Goal: Task Accomplishment & Management: Manage account settings

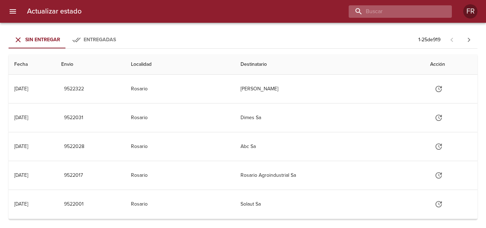
click at [410, 14] on input "buscar" at bounding box center [394, 11] width 91 height 12
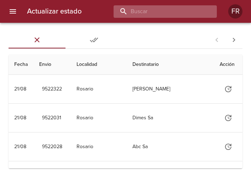
click at [180, 15] on input "buscar" at bounding box center [159, 11] width 91 height 12
type input "9511659"
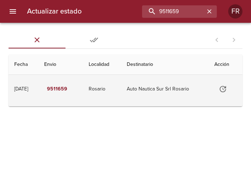
click at [230, 88] on button "Tabla de envíos del cliente" at bounding box center [222, 88] width 17 height 17
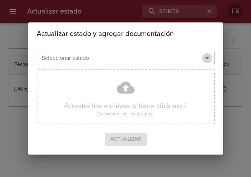
click at [208, 58] on icon "Abrir" at bounding box center [207, 58] width 4 height 2
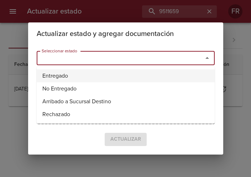
click at [103, 79] on li "Entregado" at bounding box center [126, 75] width 178 height 13
type input "Entregado"
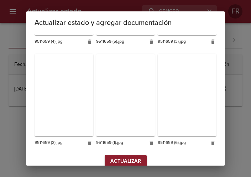
scroll to position [205, 0]
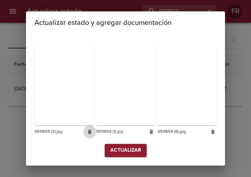
click at [88, 132] on icon "button" at bounding box center [89, 132] width 3 height 4
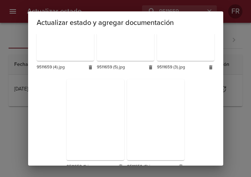
scroll to position [201, 0]
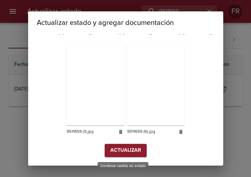
click at [125, 152] on span "Actualizar" at bounding box center [125, 150] width 31 height 9
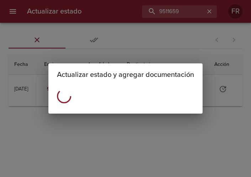
scroll to position [0, 0]
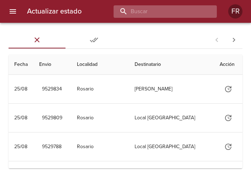
click at [179, 11] on input "buscar" at bounding box center [159, 11] width 91 height 12
type input "9511679"
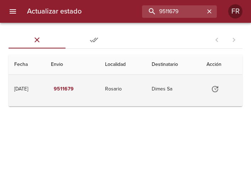
click at [218, 89] on icon "Tabla de envíos del cliente" at bounding box center [215, 89] width 9 height 9
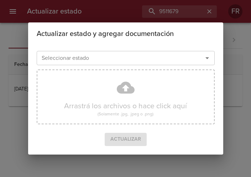
click at [209, 58] on icon "Abrir" at bounding box center [207, 58] width 9 height 9
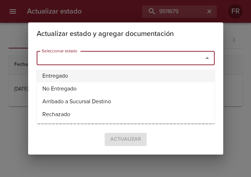
click at [166, 74] on li "Entregado" at bounding box center [126, 75] width 178 height 13
type input "Entregado"
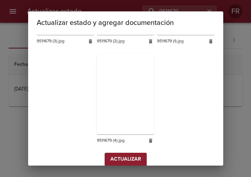
scroll to position [201, 0]
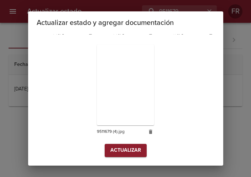
click at [119, 148] on span "Actualizar" at bounding box center [125, 150] width 31 height 9
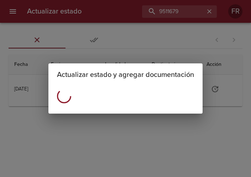
scroll to position [0, 0]
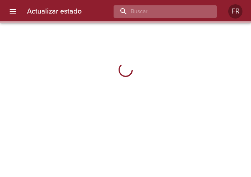
click at [173, 12] on input "buscar" at bounding box center [159, 11] width 91 height 12
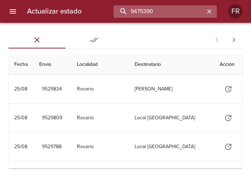
type input "9475390"
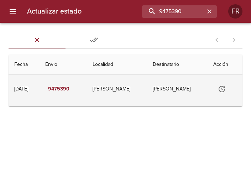
click at [218, 89] on icon "Tabla de envíos del cliente" at bounding box center [222, 89] width 9 height 9
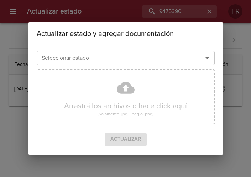
click at [206, 57] on icon "Abrir" at bounding box center [207, 58] width 9 height 9
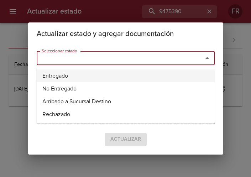
click at [93, 77] on li "Entregado" at bounding box center [126, 75] width 178 height 13
type input "Entregado"
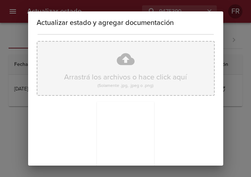
scroll to position [101, 0]
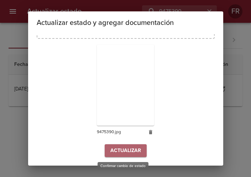
click at [125, 148] on span "Actualizar" at bounding box center [125, 150] width 31 height 9
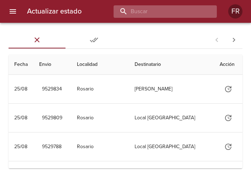
click at [190, 9] on input "buscar" at bounding box center [159, 11] width 91 height 12
type input "9511645"
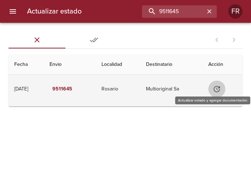
click at [217, 93] on icon "Tabla de envíos del cliente" at bounding box center [217, 89] width 9 height 9
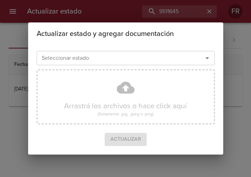
click at [208, 55] on icon "Abrir" at bounding box center [207, 58] width 9 height 9
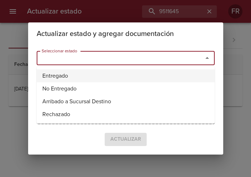
click at [58, 78] on li "Entregado" at bounding box center [126, 75] width 178 height 13
type input "Entregado"
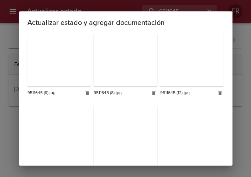
scroll to position [742, 0]
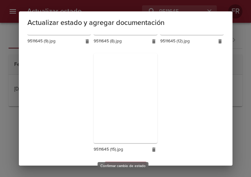
click at [125, 164] on span "Actualizar" at bounding box center [125, 168] width 31 height 9
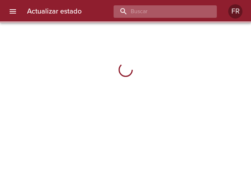
click at [169, 14] on input "buscar" at bounding box center [159, 11] width 91 height 12
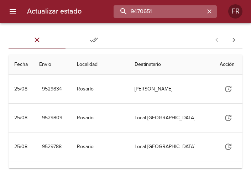
type input "9470651"
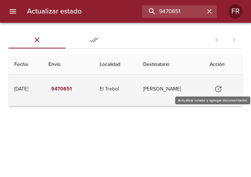
click at [220, 89] on icon "Tabla de envíos del cliente" at bounding box center [218, 89] width 9 height 9
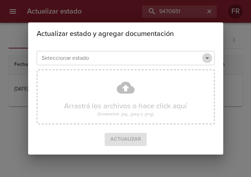
click at [208, 62] on icon "Abrir" at bounding box center [207, 58] width 9 height 9
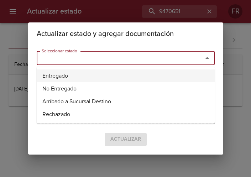
click at [100, 75] on li "Entregado" at bounding box center [126, 75] width 178 height 13
type input "Entregado"
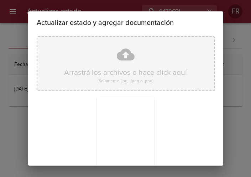
scroll to position [101, 0]
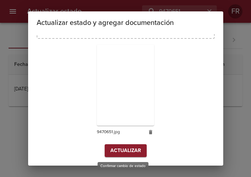
click at [126, 153] on span "Actualizar" at bounding box center [125, 150] width 31 height 9
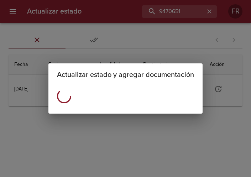
scroll to position [0, 0]
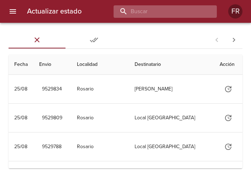
click at [181, 12] on input "buscar" at bounding box center [159, 11] width 91 height 12
type input "9474375"
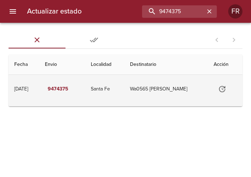
click at [221, 91] on button "Tabla de envíos del cliente" at bounding box center [222, 88] width 17 height 17
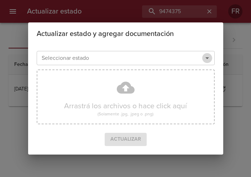
click at [210, 55] on icon "Abrir" at bounding box center [207, 58] width 9 height 9
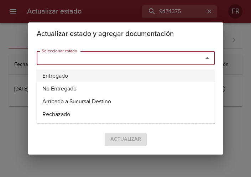
click at [71, 80] on li "Entregado" at bounding box center [126, 75] width 178 height 13
type input "Entregado"
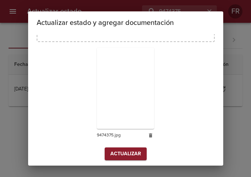
scroll to position [101, 0]
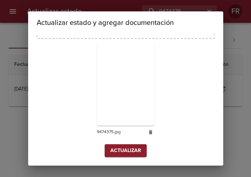
click at [120, 148] on span "Actualizar" at bounding box center [125, 150] width 31 height 9
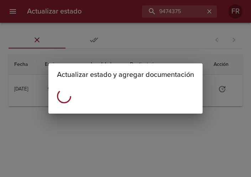
scroll to position [0, 0]
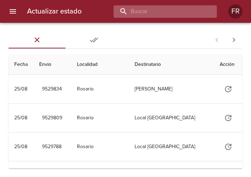
click at [182, 10] on input "buscar" at bounding box center [159, 11] width 91 height 12
type input "9522028"
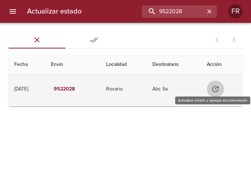
click at [218, 88] on icon "Tabla de envíos del cliente" at bounding box center [215, 89] width 9 height 9
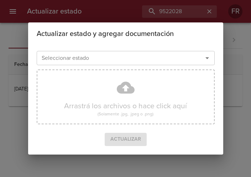
click at [208, 57] on icon "Abrir" at bounding box center [207, 58] width 9 height 9
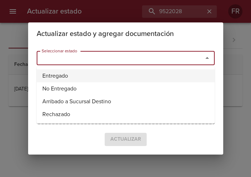
click at [119, 75] on li "Entregado" at bounding box center [126, 75] width 178 height 13
type input "Entregado"
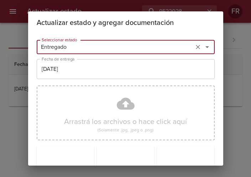
scroll to position [101, 0]
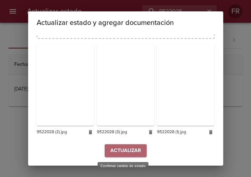
click at [131, 152] on span "Actualizar" at bounding box center [125, 150] width 31 height 9
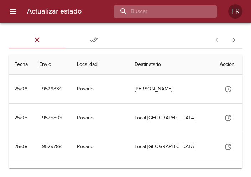
click at [184, 12] on input "buscar" at bounding box center [159, 11] width 91 height 12
type input "9501949"
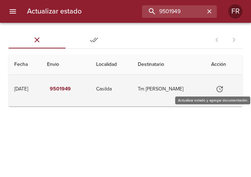
click at [224, 92] on icon "Tabla de envíos del cliente" at bounding box center [219, 89] width 9 height 9
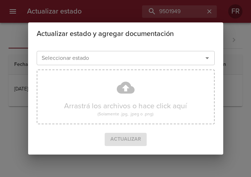
click at [210, 55] on icon "Abrir" at bounding box center [207, 58] width 9 height 9
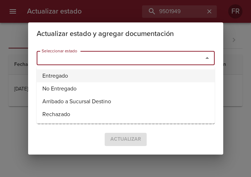
click at [95, 77] on li "Entregado" at bounding box center [126, 75] width 178 height 13
type input "Entregado"
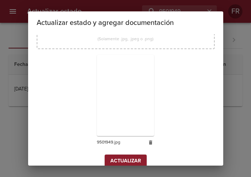
scroll to position [101, 0]
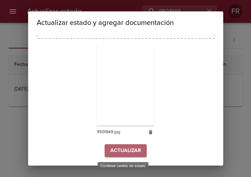
click at [125, 155] on span "Actualizar" at bounding box center [125, 150] width 31 height 9
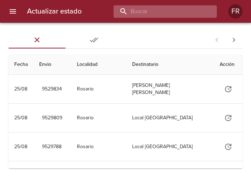
click at [184, 13] on input "buscar" at bounding box center [159, 11] width 91 height 12
type input "9512148"
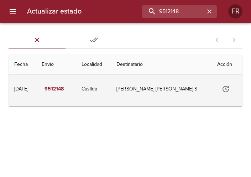
click at [230, 90] on button "Tabla de envíos del cliente" at bounding box center [225, 88] width 17 height 17
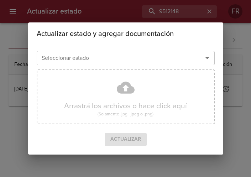
click at [207, 58] on icon "Abrir" at bounding box center [207, 58] width 4 height 2
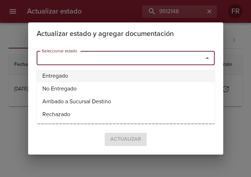
click at [118, 72] on li "Entregado" at bounding box center [126, 75] width 178 height 13
type input "Entregado"
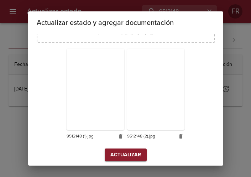
scroll to position [101, 0]
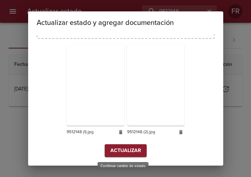
click at [125, 147] on span "Actualizar" at bounding box center [125, 150] width 31 height 9
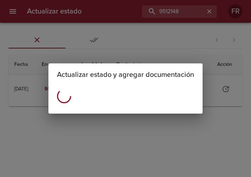
scroll to position [0, 0]
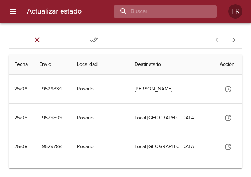
click at [169, 10] on input "buscar" at bounding box center [159, 11] width 91 height 12
type input "9497962"
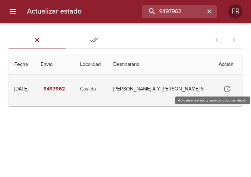
click at [223, 92] on icon "Tabla de envíos del cliente" at bounding box center [227, 89] width 9 height 9
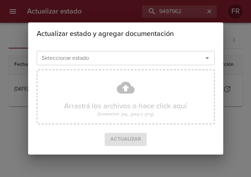
click at [209, 57] on icon "Abrir" at bounding box center [207, 58] width 9 height 9
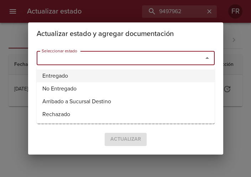
click at [93, 76] on li "Entregado" at bounding box center [126, 75] width 178 height 13
type input "Entregado"
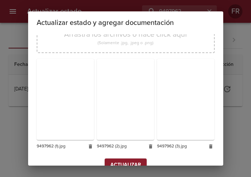
scroll to position [101, 0]
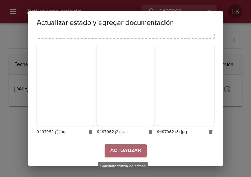
click at [111, 152] on span "Actualizar" at bounding box center [125, 150] width 31 height 9
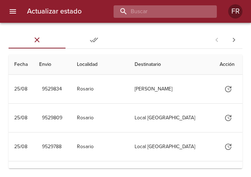
click at [171, 15] on input "buscar" at bounding box center [159, 11] width 91 height 12
type input "9522031"
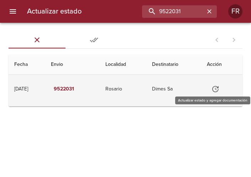
click at [215, 88] on icon "Tabla de envíos del cliente" at bounding box center [215, 89] width 9 height 9
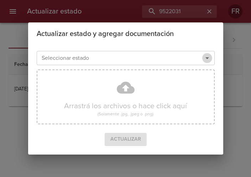
click at [207, 58] on icon "Abrir" at bounding box center [207, 58] width 4 height 2
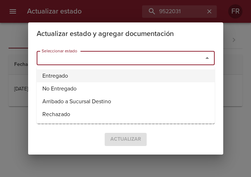
click at [108, 73] on li "Entregado" at bounding box center [126, 75] width 178 height 13
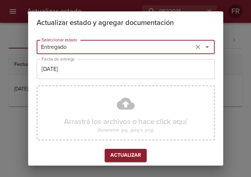
type input "Entregado"
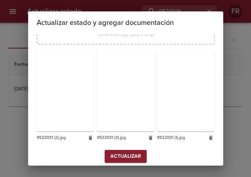
scroll to position [101, 0]
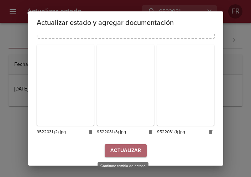
click at [125, 148] on span "Actualizar" at bounding box center [125, 150] width 31 height 9
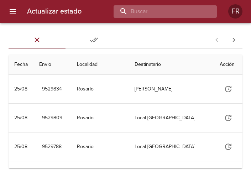
click at [165, 10] on input "buscar" at bounding box center [159, 11] width 91 height 12
type input "9522031"
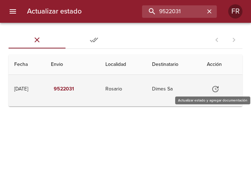
click at [219, 89] on icon "Tabla de envíos del cliente" at bounding box center [215, 89] width 9 height 9
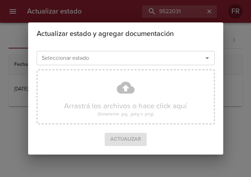
click at [206, 57] on icon "Abrir" at bounding box center [207, 58] width 9 height 9
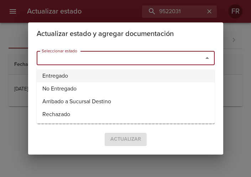
click at [133, 71] on li "Entregado" at bounding box center [126, 75] width 178 height 13
type input "Entregado"
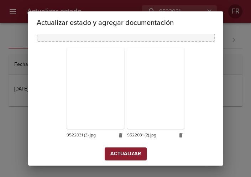
scroll to position [101, 0]
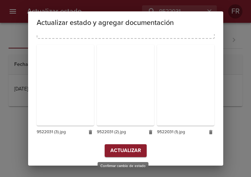
click at [121, 150] on span "Actualizar" at bounding box center [125, 150] width 31 height 9
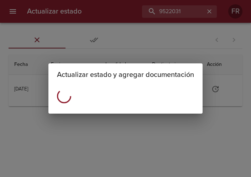
scroll to position [0, 0]
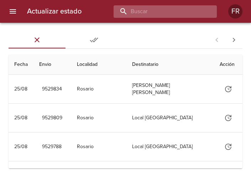
click at [183, 13] on input "buscar" at bounding box center [159, 11] width 91 height 12
type input "9492303"
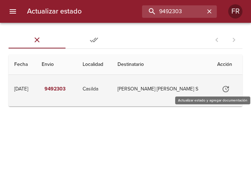
click at [229, 89] on icon "Tabla de envíos del cliente" at bounding box center [225, 89] width 9 height 9
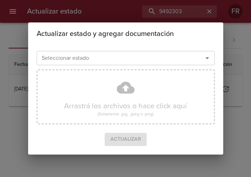
click at [152, 69] on div "Arrastrá los archivos o hace click aquí (Solamente .jpg, .jpeg o .png)" at bounding box center [126, 100] width 178 height 66
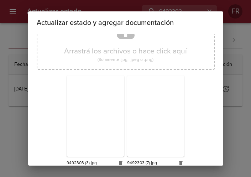
scroll to position [3, 0]
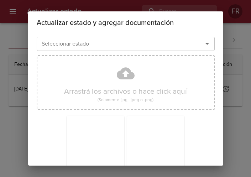
click at [223, 25] on div "Actualizar estado y agregar documentación" at bounding box center [125, 22] width 195 height 23
click at [156, 38] on div "Seleccionar estado" at bounding box center [126, 44] width 178 height 14
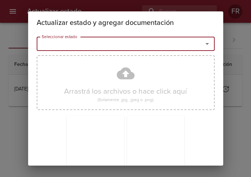
click at [249, 83] on div "Actualizar estado y agregar documentación Seleccionar estado Seleccionar estado…" at bounding box center [125, 88] width 251 height 177
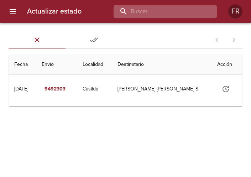
click at [191, 11] on input "buscar" at bounding box center [159, 11] width 91 height 12
type input "9482005"
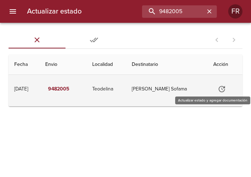
click at [226, 88] on icon "Tabla de envíos del cliente" at bounding box center [222, 89] width 9 height 9
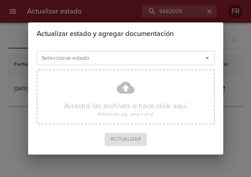
click at [207, 57] on icon "Abrir" at bounding box center [207, 58] width 9 height 9
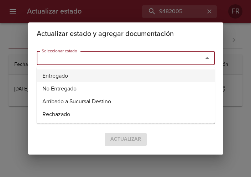
click at [93, 71] on li "Entregado" at bounding box center [126, 75] width 178 height 13
type input "Entregado"
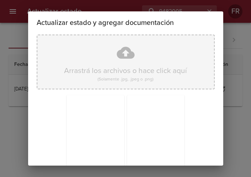
scroll to position [101, 0]
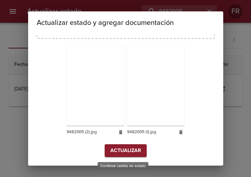
click at [132, 148] on span "Actualizar" at bounding box center [125, 150] width 31 height 9
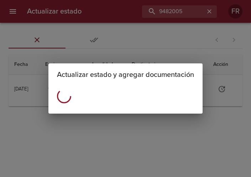
scroll to position [0, 0]
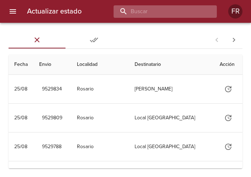
click at [191, 13] on input "buscar" at bounding box center [159, 11] width 91 height 12
type input "9482005"
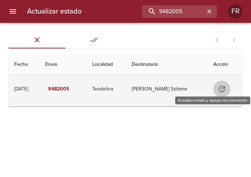
click at [226, 93] on icon "Tabla de envíos del cliente" at bounding box center [222, 89] width 9 height 9
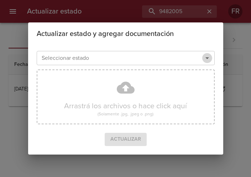
click at [206, 59] on icon "Abrir" at bounding box center [207, 58] width 9 height 9
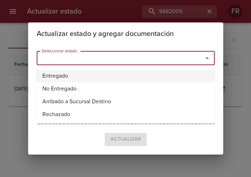
click at [107, 76] on li "Entregado" at bounding box center [126, 75] width 178 height 13
type input "Entregado"
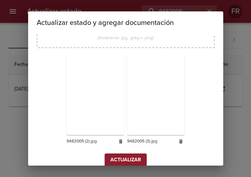
scroll to position [101, 0]
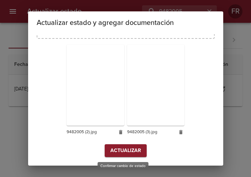
click at [134, 151] on span "Actualizar" at bounding box center [125, 150] width 31 height 9
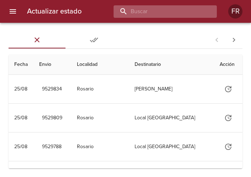
click at [160, 12] on input "buscar" at bounding box center [159, 11] width 91 height 12
type input "9482005"
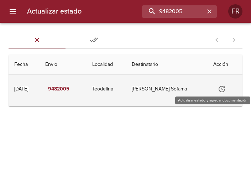
click at [225, 89] on icon "Tabla de envíos del cliente" at bounding box center [222, 89] width 6 height 6
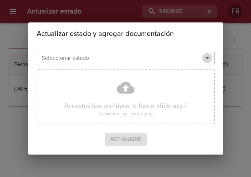
click at [208, 60] on icon "Abrir" at bounding box center [207, 58] width 9 height 9
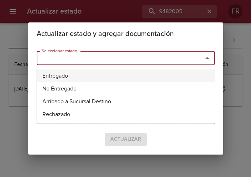
click at [113, 73] on li "Entregado" at bounding box center [126, 75] width 178 height 13
type input "Entregado"
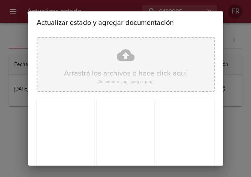
scroll to position [101, 0]
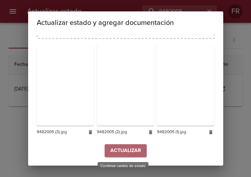
click at [129, 148] on span "Actualizar" at bounding box center [125, 150] width 31 height 9
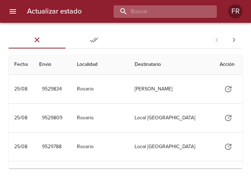
click at [172, 14] on input "buscar" at bounding box center [159, 11] width 91 height 12
type input "9522031"
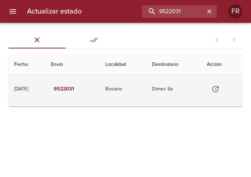
click at [217, 88] on icon "Tabla de envíos del cliente" at bounding box center [215, 89] width 9 height 9
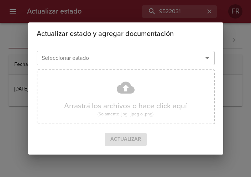
click at [209, 59] on icon "Abrir" at bounding box center [207, 58] width 9 height 9
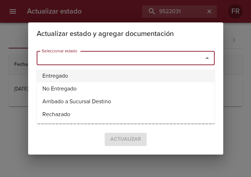
click at [101, 78] on li "Entregado" at bounding box center [126, 75] width 178 height 13
type input "Entregado"
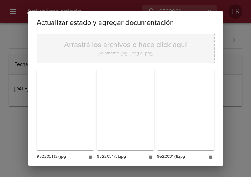
scroll to position [101, 0]
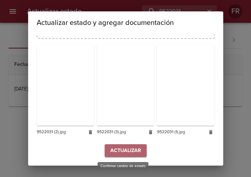
click at [120, 149] on span "Actualizar" at bounding box center [125, 150] width 31 height 9
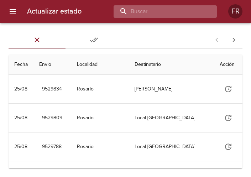
click at [171, 8] on input "buscar" at bounding box center [159, 11] width 91 height 12
type input "9492303"
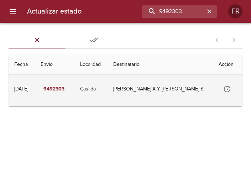
click at [220, 90] on button "Tabla de envíos del cliente" at bounding box center [227, 88] width 17 height 17
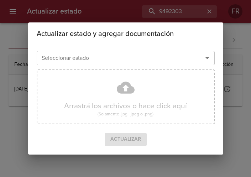
click at [209, 60] on icon "Abrir" at bounding box center [207, 58] width 9 height 9
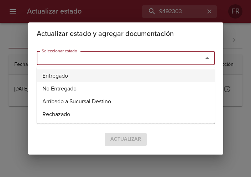
click at [106, 73] on li "Entregado" at bounding box center [126, 75] width 178 height 13
type input "Entregado"
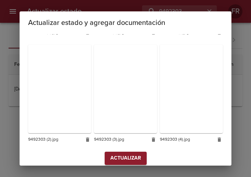
scroll to position [213, 0]
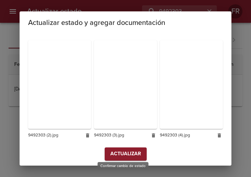
click at [126, 150] on span "Actualizar" at bounding box center [125, 154] width 31 height 9
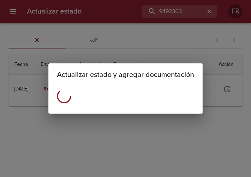
scroll to position [0, 0]
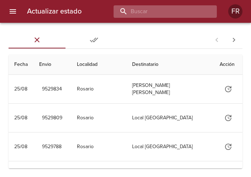
click at [192, 10] on input "buscar" at bounding box center [159, 11] width 91 height 12
type input "9502726"
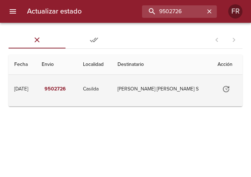
click at [224, 88] on icon "Tabla de envíos del cliente" at bounding box center [226, 89] width 9 height 9
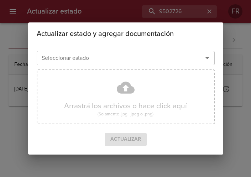
click at [204, 58] on icon "Abrir" at bounding box center [207, 58] width 9 height 9
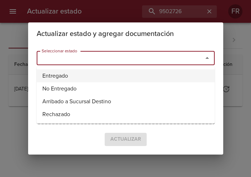
click at [95, 74] on li "Entregado" at bounding box center [126, 75] width 178 height 13
type input "Entregado"
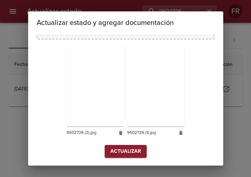
scroll to position [101, 0]
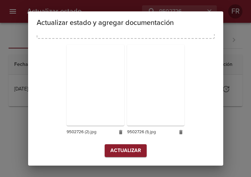
click at [124, 149] on span "Actualizar" at bounding box center [125, 150] width 31 height 9
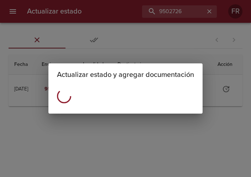
scroll to position [0, 0]
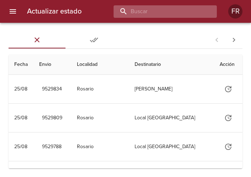
click at [176, 17] on input "buscar" at bounding box center [159, 11] width 91 height 12
type input "9521972"
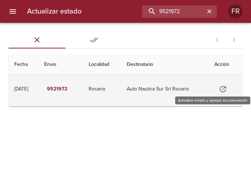
click at [223, 89] on icon "Tabla de envíos del cliente" at bounding box center [223, 89] width 9 height 9
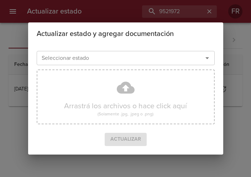
click at [204, 58] on icon "Abrir" at bounding box center [207, 58] width 9 height 9
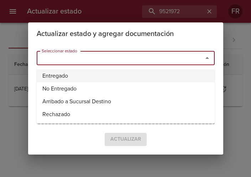
click at [131, 72] on li "Entregado" at bounding box center [126, 75] width 178 height 13
type input "Entregado"
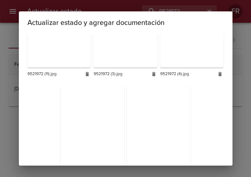
scroll to position [425, 0]
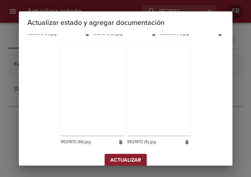
click at [125, 156] on span "Actualizar" at bounding box center [125, 160] width 31 height 9
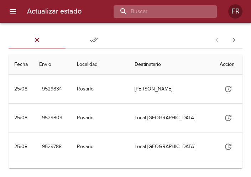
click at [194, 10] on input "buscar" at bounding box center [159, 11] width 91 height 12
type input "9518894"
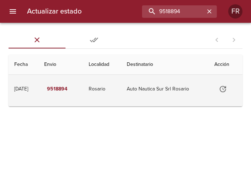
click at [226, 89] on icon "Tabla de envíos del cliente" at bounding box center [223, 89] width 9 height 9
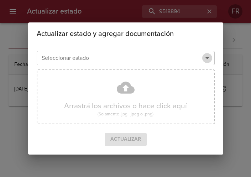
click at [205, 60] on icon "Abrir" at bounding box center [207, 58] width 9 height 9
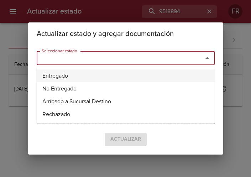
click at [83, 71] on li "Entregado" at bounding box center [126, 75] width 178 height 13
type input "Entregado"
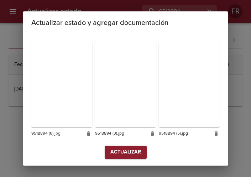
scroll to position [210, 0]
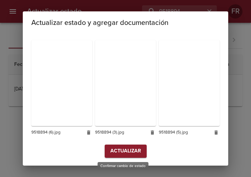
click at [127, 155] on span "Actualizar" at bounding box center [125, 151] width 31 height 9
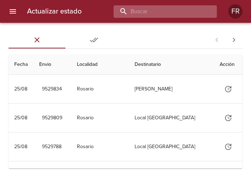
click at [165, 15] on input "buscar" at bounding box center [159, 11] width 91 height 12
type input "9521981"
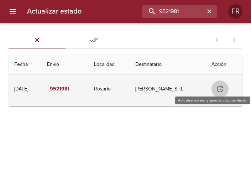
click at [221, 89] on icon "Tabla de envíos del cliente" at bounding box center [220, 89] width 9 height 9
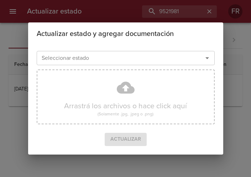
click at [207, 58] on icon "Abrir" at bounding box center [207, 58] width 4 height 2
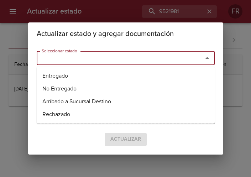
click at [110, 72] on li "Entregado" at bounding box center [126, 75] width 178 height 13
type input "Entregado"
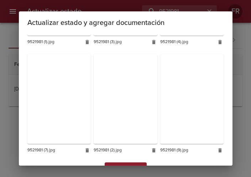
scroll to position [319, 0]
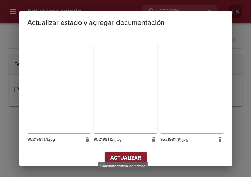
click at [124, 154] on span "Actualizar" at bounding box center [125, 158] width 31 height 9
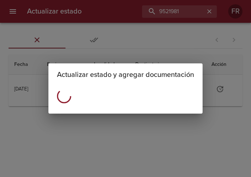
scroll to position [0, 0]
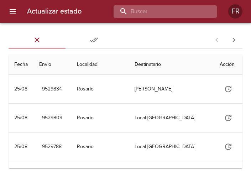
click at [168, 13] on input "buscar" at bounding box center [159, 11] width 91 height 12
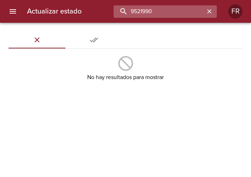
type input "9521990"
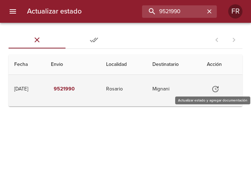
click at [218, 91] on icon "Tabla de envíos del cliente" at bounding box center [215, 89] width 9 height 9
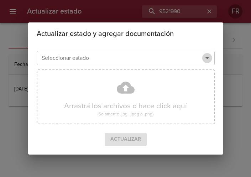
click at [208, 60] on icon "Abrir" at bounding box center [207, 58] width 9 height 9
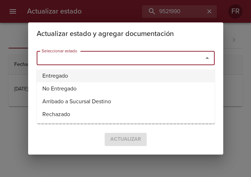
click at [111, 73] on li "Entregado" at bounding box center [126, 75] width 178 height 13
type input "Entregado"
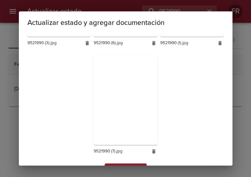
scroll to position [319, 0]
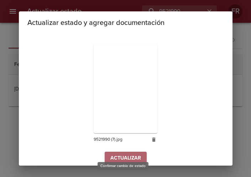
click at [121, 155] on button "Actualizar" at bounding box center [126, 158] width 42 height 13
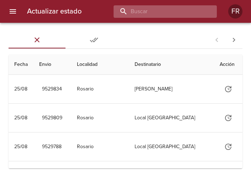
click at [154, 11] on input "buscar" at bounding box center [159, 11] width 91 height 12
type input "9522017"
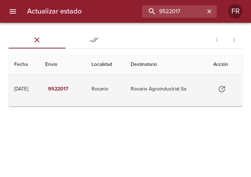
click at [226, 88] on icon "Tabla de envíos del cliente" at bounding box center [222, 89] width 9 height 9
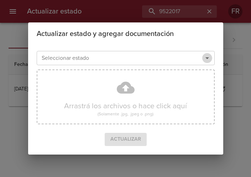
click at [210, 60] on icon "Abrir" at bounding box center [207, 58] width 9 height 9
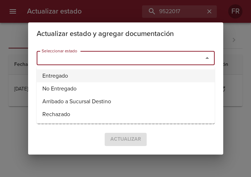
click at [112, 73] on li "Entregado" at bounding box center [126, 75] width 178 height 13
type input "Entregado"
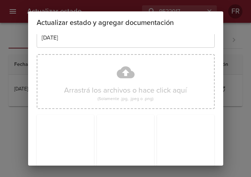
scroll to position [101, 0]
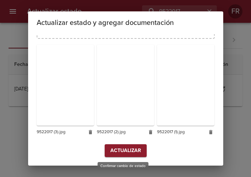
click at [125, 154] on span "Actualizar" at bounding box center [125, 150] width 31 height 9
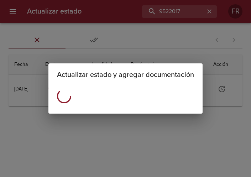
scroll to position [0, 0]
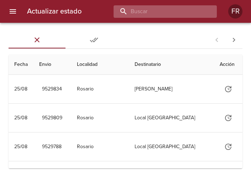
click at [194, 11] on input "buscar" at bounding box center [159, 11] width 91 height 12
type input "9511693"
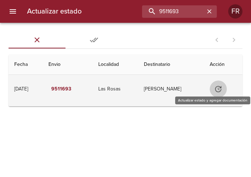
click at [215, 88] on icon "Tabla de envíos del cliente" at bounding box center [218, 89] width 9 height 9
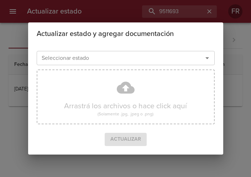
click at [208, 59] on icon "Abrir" at bounding box center [207, 58] width 9 height 9
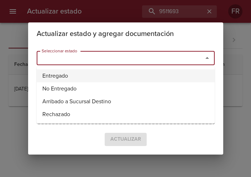
click at [104, 72] on li "Entregado" at bounding box center [126, 75] width 178 height 13
type input "Entregado"
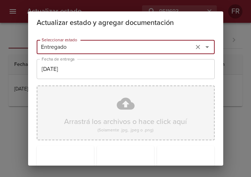
scroll to position [101, 0]
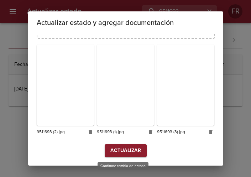
click at [122, 148] on span "Actualizar" at bounding box center [125, 150] width 31 height 9
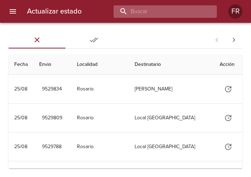
click at [170, 10] on input "buscar" at bounding box center [159, 11] width 91 height 12
type input "9522001"
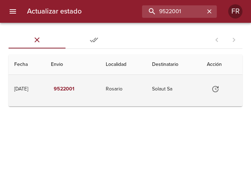
click at [220, 90] on icon "Tabla de envíos del cliente" at bounding box center [215, 89] width 9 height 9
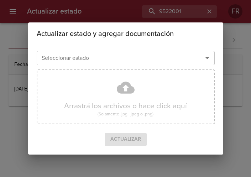
click at [207, 62] on icon "Abrir" at bounding box center [207, 58] width 9 height 9
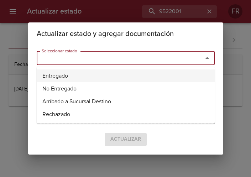
click at [78, 71] on li "Entregado" at bounding box center [126, 75] width 178 height 13
type input "Entregado"
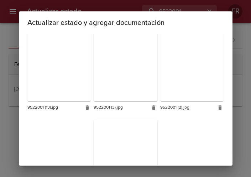
scroll to position [531, 0]
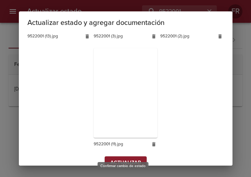
click at [117, 158] on span "Actualizar" at bounding box center [125, 162] width 31 height 9
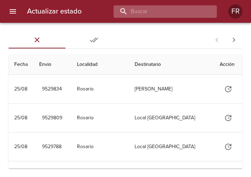
click at [167, 15] on input "buscar" at bounding box center [159, 11] width 91 height 12
type input "9518905"
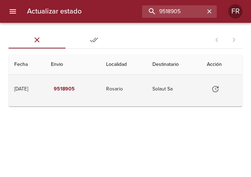
click at [216, 88] on icon "Tabla de envíos del cliente" at bounding box center [215, 89] width 6 height 6
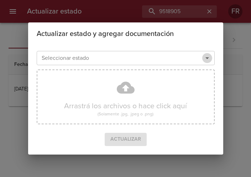
click at [210, 58] on icon "Abrir" at bounding box center [207, 58] width 9 height 9
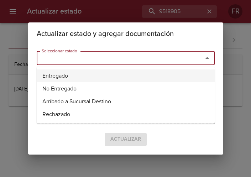
click at [103, 74] on li "Entregado" at bounding box center [126, 75] width 178 height 13
type input "Entregado"
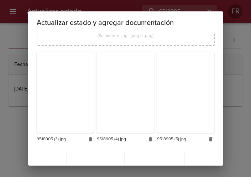
scroll to position [201, 0]
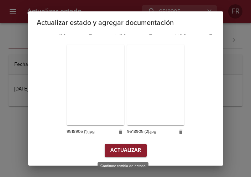
click at [119, 148] on span "Actualizar" at bounding box center [125, 150] width 31 height 9
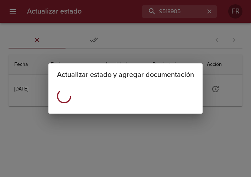
scroll to position [0, 0]
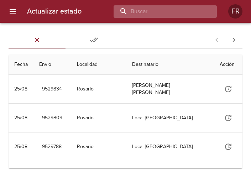
click at [160, 17] on input "buscar" at bounding box center [159, 11] width 91 height 12
type input "9522322"
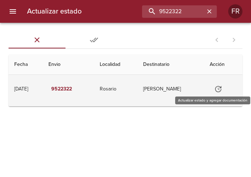
click at [216, 88] on icon "Tabla de envíos del cliente" at bounding box center [218, 89] width 9 height 9
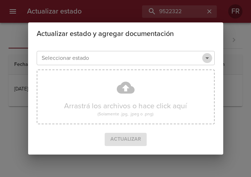
click at [207, 59] on icon "Abrir" at bounding box center [207, 58] width 9 height 9
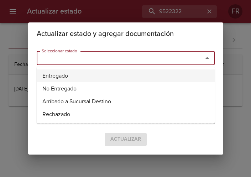
click at [93, 71] on li "Entregado" at bounding box center [126, 75] width 178 height 13
type input "Entregado"
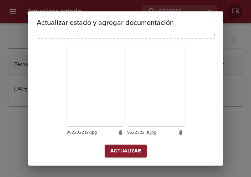
scroll to position [101, 0]
click at [125, 150] on span "Actualizar" at bounding box center [125, 150] width 31 height 9
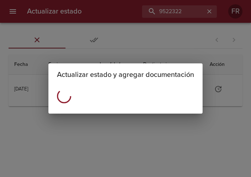
scroll to position [0, 0]
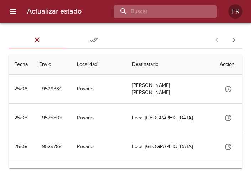
click at [187, 15] on input "buscar" at bounding box center [159, 11] width 91 height 12
type input "9519511"
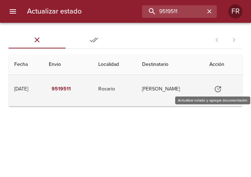
click at [215, 89] on icon "Tabla de envíos del cliente" at bounding box center [218, 89] width 9 height 9
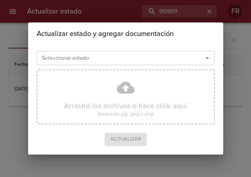
click at [209, 57] on icon "Abrir" at bounding box center [207, 58] width 9 height 9
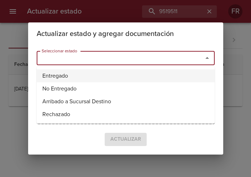
click at [133, 74] on li "Entregado" at bounding box center [126, 75] width 178 height 13
type input "Entregado"
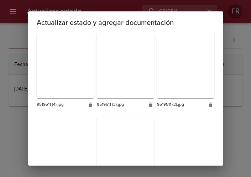
scroll to position [201, 0]
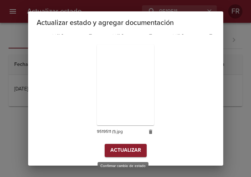
click at [128, 150] on span "Actualizar" at bounding box center [125, 150] width 31 height 9
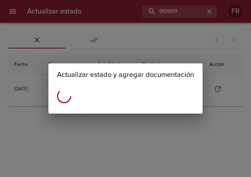
scroll to position [0, 0]
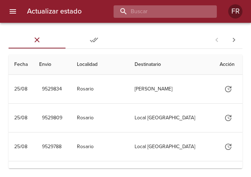
click at [172, 14] on input "buscar" at bounding box center [159, 11] width 91 height 12
type input "9518888"
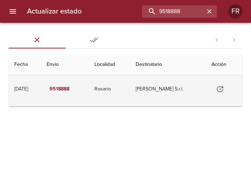
click at [221, 86] on icon "Tabla de envíos del cliente" at bounding box center [220, 89] width 6 height 6
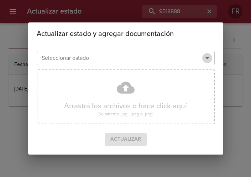
click at [209, 58] on icon "Abrir" at bounding box center [207, 58] width 9 height 9
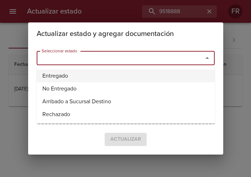
click at [84, 73] on li "Entregado" at bounding box center [126, 75] width 178 height 13
type input "Entregado"
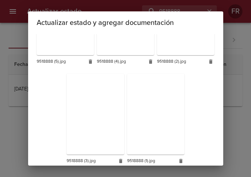
scroll to position [201, 0]
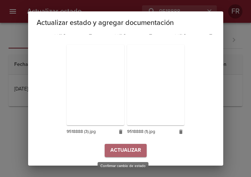
click at [115, 149] on span "Actualizar" at bounding box center [125, 150] width 31 height 9
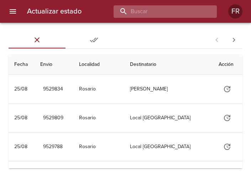
click at [184, 12] on input "buscar" at bounding box center [159, 11] width 91 height 12
type input "9524783"
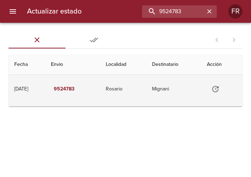
click at [219, 91] on icon "Tabla de envíos del cliente" at bounding box center [215, 89] width 9 height 9
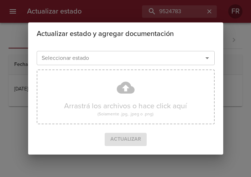
click at [207, 57] on icon "Abrir" at bounding box center [207, 58] width 9 height 9
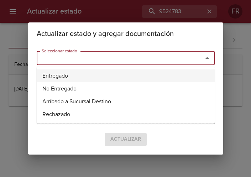
click at [95, 74] on li "Entregado" at bounding box center [126, 75] width 178 height 13
type input "Entregado"
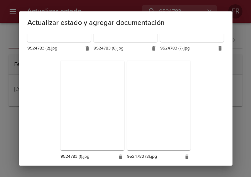
scroll to position [319, 0]
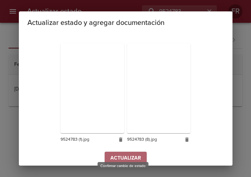
click at [122, 154] on span "Actualizar" at bounding box center [125, 158] width 31 height 9
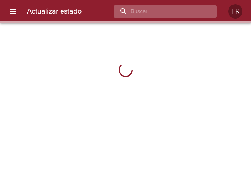
click at [183, 10] on input "buscar" at bounding box center [159, 11] width 91 height 12
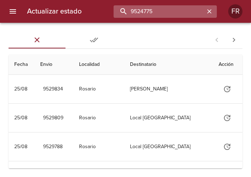
type input "9524775"
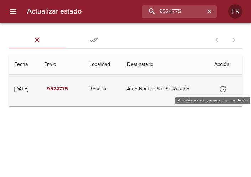
click at [221, 90] on icon "Tabla de envíos del cliente" at bounding box center [223, 89] width 9 height 9
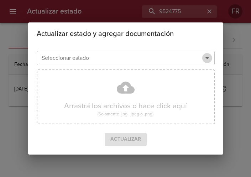
click at [206, 54] on icon "Abrir" at bounding box center [207, 58] width 9 height 9
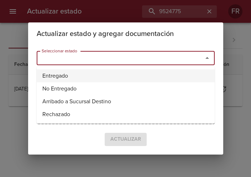
click at [86, 75] on li "Entregado" at bounding box center [126, 75] width 178 height 13
type input "Entregado"
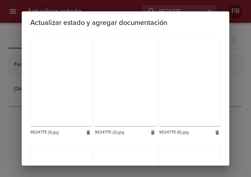
scroll to position [213, 0]
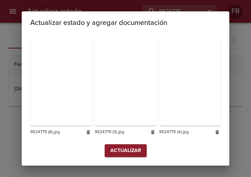
click at [128, 150] on span "Actualizar" at bounding box center [125, 150] width 31 height 9
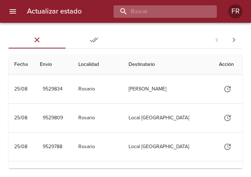
click at [168, 9] on input "buscar" at bounding box center [159, 11] width 91 height 12
type input "9524791"
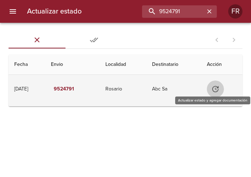
click at [220, 89] on icon "Tabla de envíos del cliente" at bounding box center [215, 89] width 9 height 9
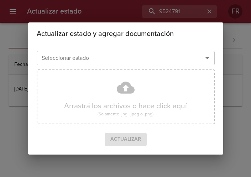
click at [205, 56] on icon "Abrir" at bounding box center [207, 58] width 9 height 9
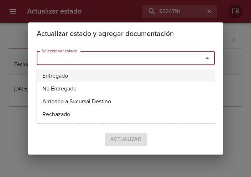
click at [74, 72] on li "Entregado" at bounding box center [126, 75] width 178 height 13
type input "Entregado"
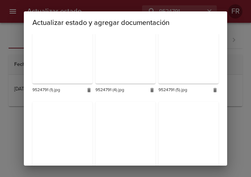
scroll to position [209, 0]
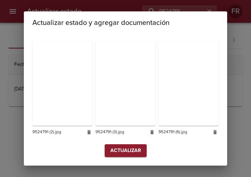
click at [114, 147] on span "Actualizar" at bounding box center [125, 150] width 31 height 9
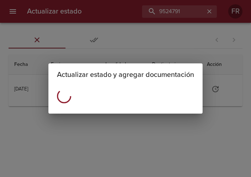
scroll to position [0, 0]
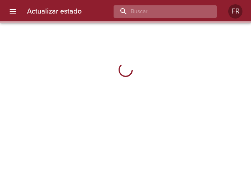
click at [188, 10] on input "buscar" at bounding box center [159, 11] width 91 height 12
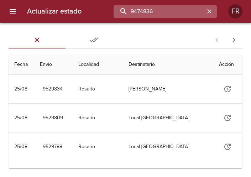
type input "9474836"
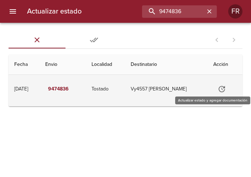
click at [225, 90] on icon "Tabla de envíos del cliente" at bounding box center [222, 89] width 9 height 9
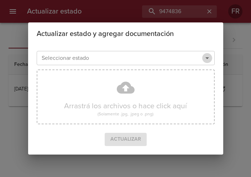
click at [209, 57] on icon "Abrir" at bounding box center [207, 58] width 9 height 9
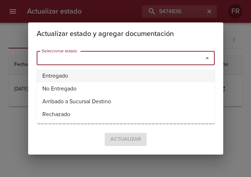
click at [136, 74] on li "Entregado" at bounding box center [126, 75] width 178 height 13
type input "Entregado"
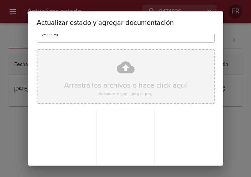
scroll to position [101, 0]
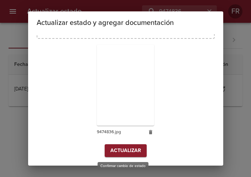
click at [110, 150] on span "Actualizar" at bounding box center [125, 150] width 31 height 9
